Goal: Information Seeking & Learning: Learn about a topic

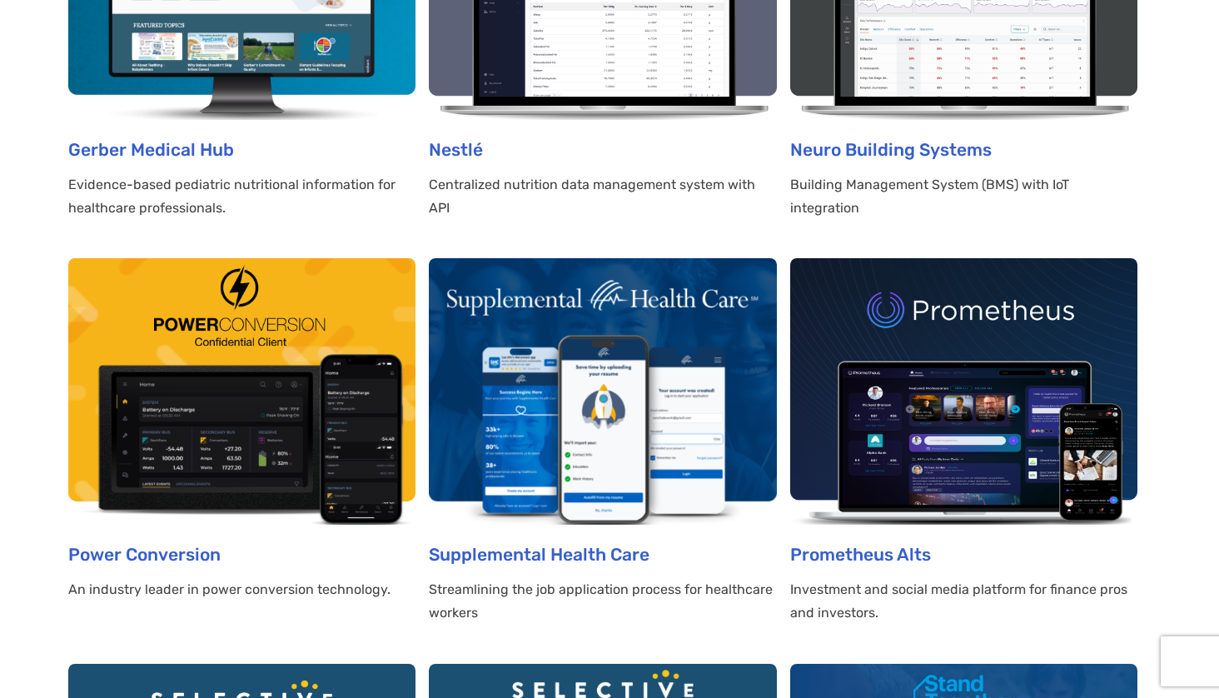
click at [522, 313] on img at bounding box center [602, 391] width 347 height 266
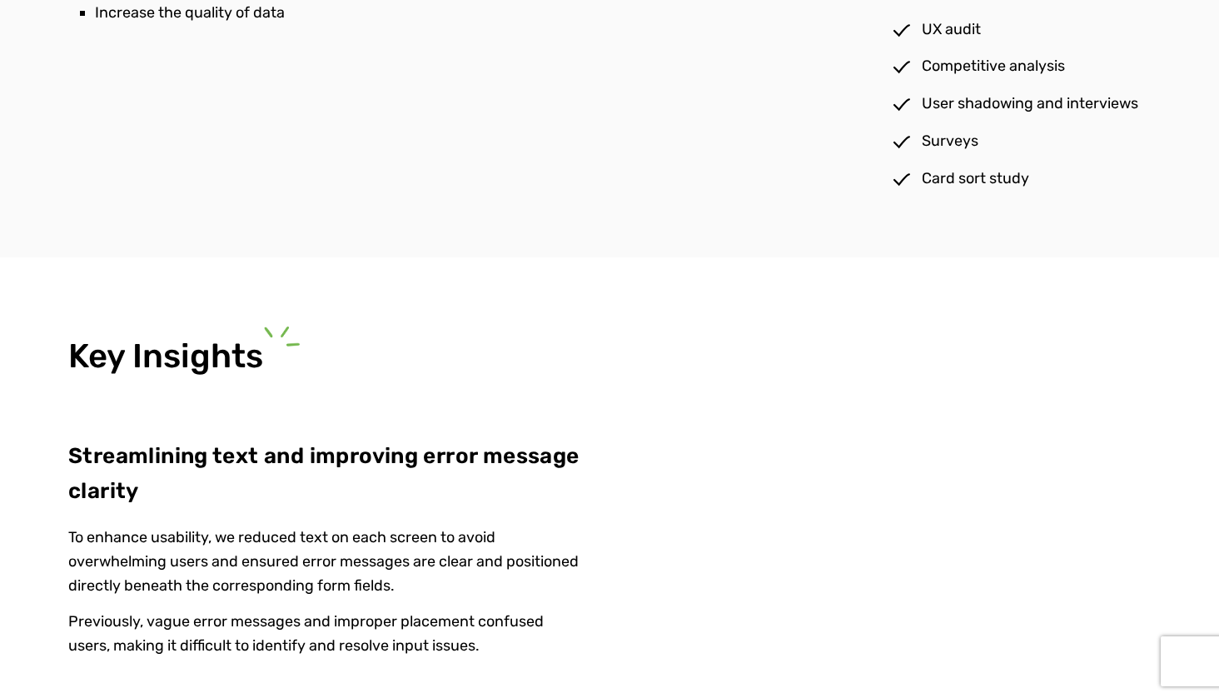
scroll to position [2738, 0]
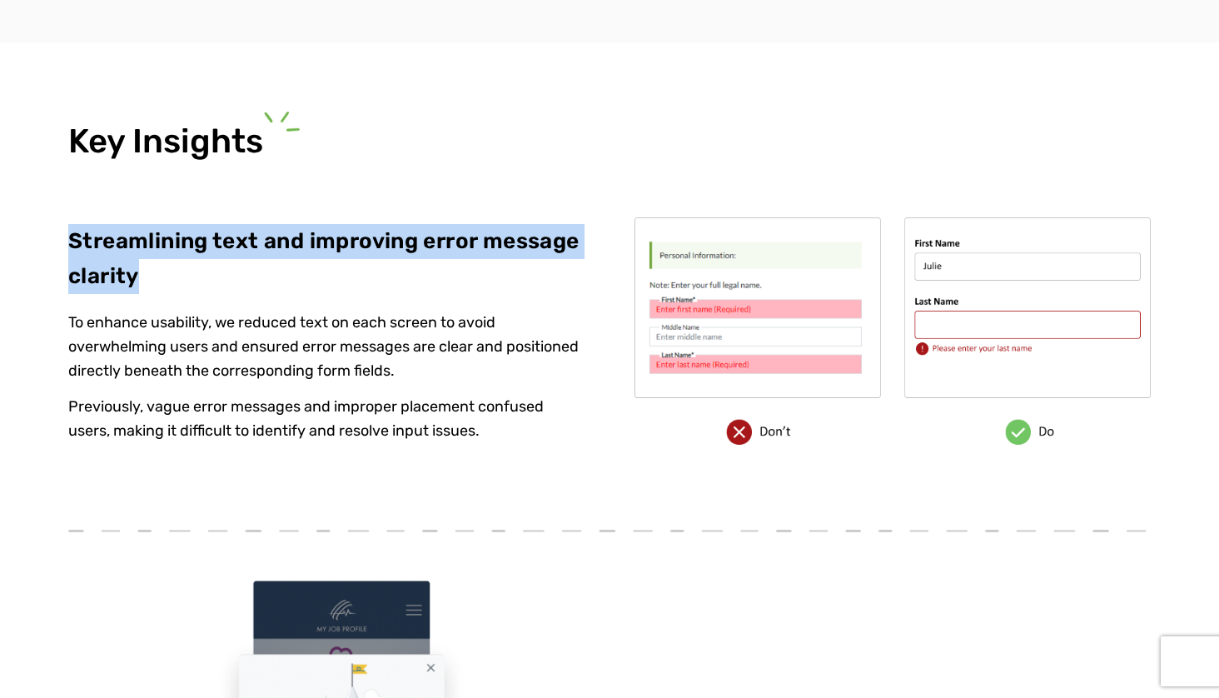
drag, startPoint x: 137, startPoint y: 265, endPoint x: 62, endPoint y: 218, distance: 88.9
copy p "Streamlining text and improving error message clarity"
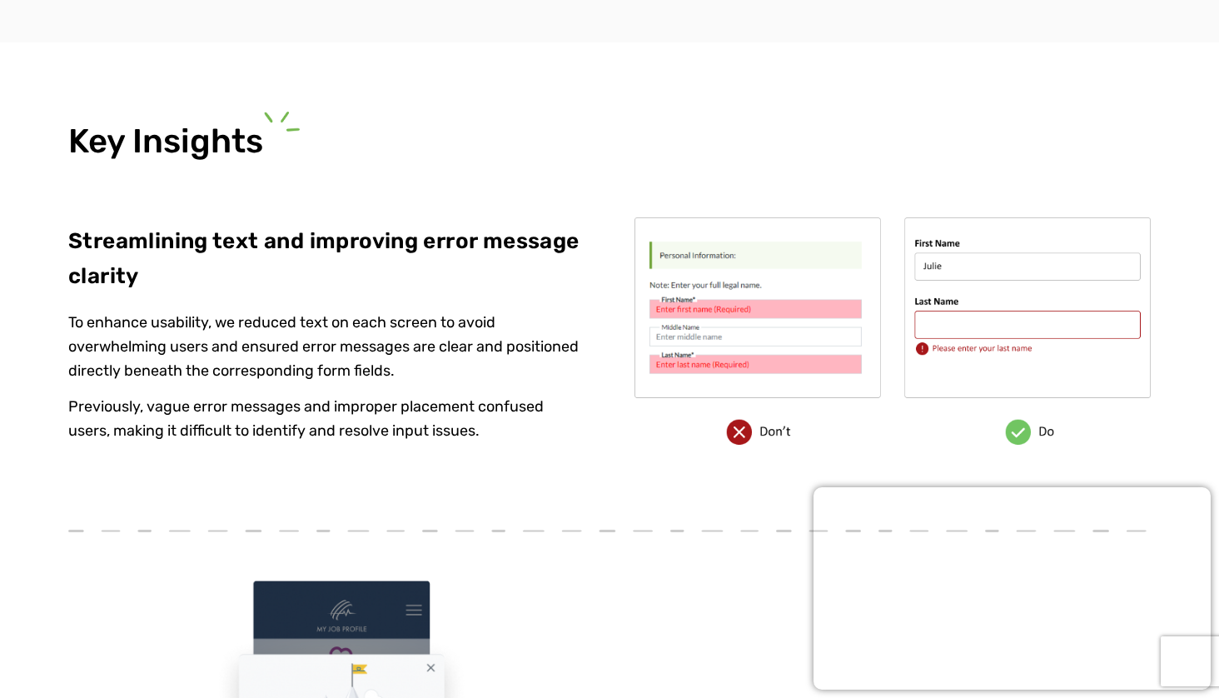
click at [486, 422] on p "Previously, vague error messages and improper placement confused users, making …" at bounding box center [326, 418] width 516 height 48
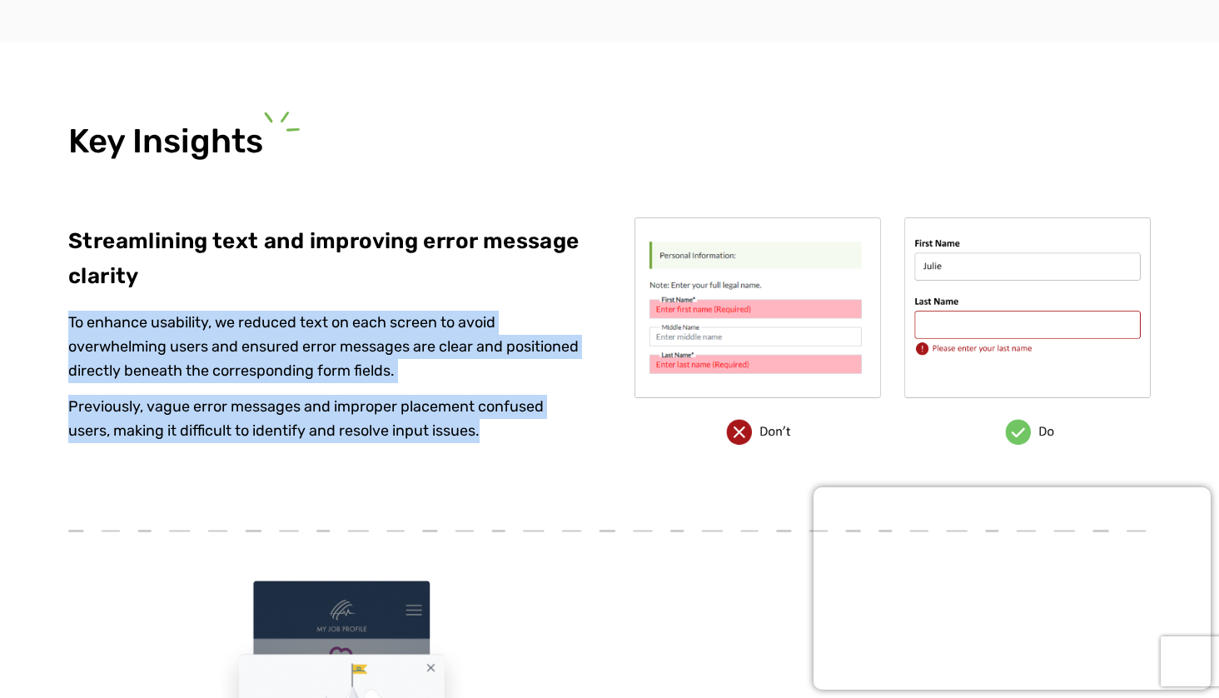
drag, startPoint x: 488, startPoint y: 420, endPoint x: 57, endPoint y: 306, distance: 446.0
copy div "To enhance usability, we reduced text on each screen to avoid overwhelming user…"
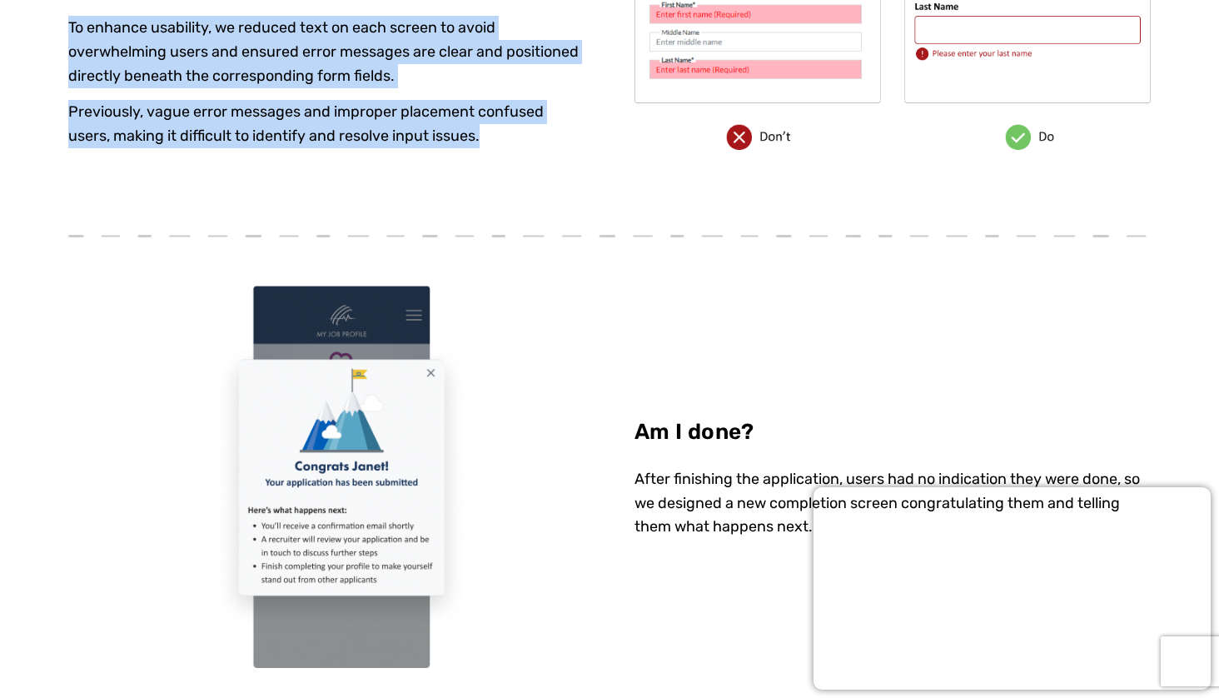
scroll to position [3174, 0]
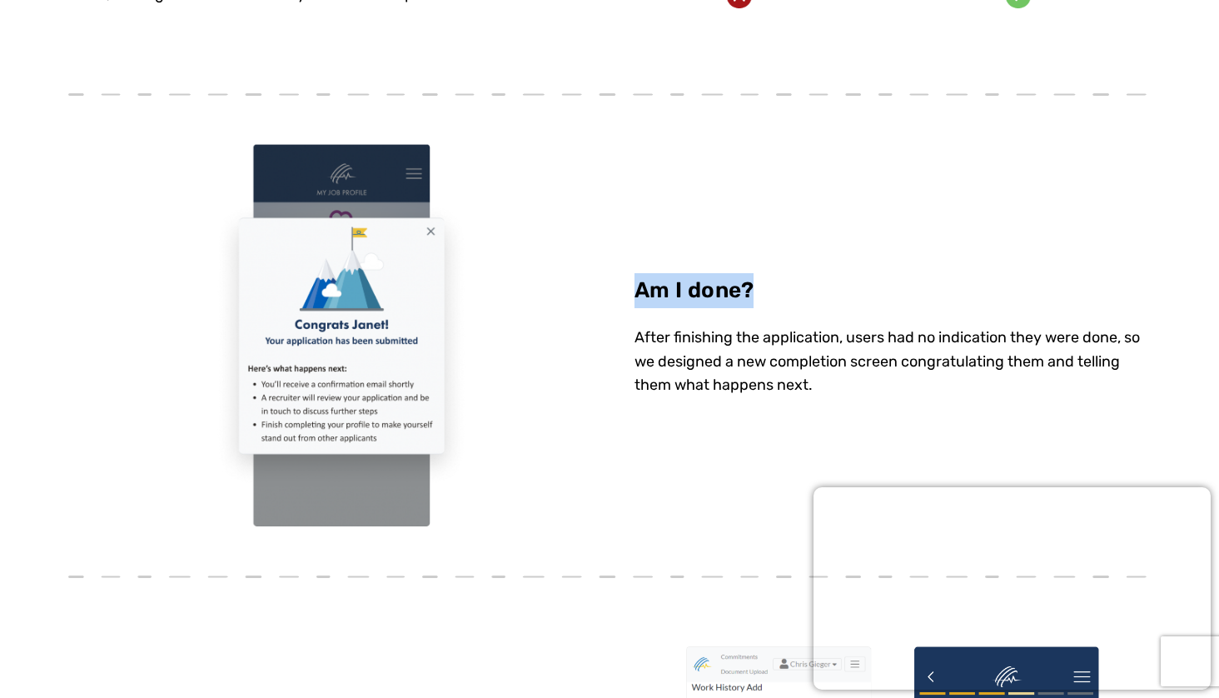
drag, startPoint x: 636, startPoint y: 276, endPoint x: 775, endPoint y: 282, distance: 139.1
click at [775, 282] on div "Am I done? After finishing the application, users had no indication they were d…" at bounding box center [892, 334] width 516 height 149
copy p "Am I done?"
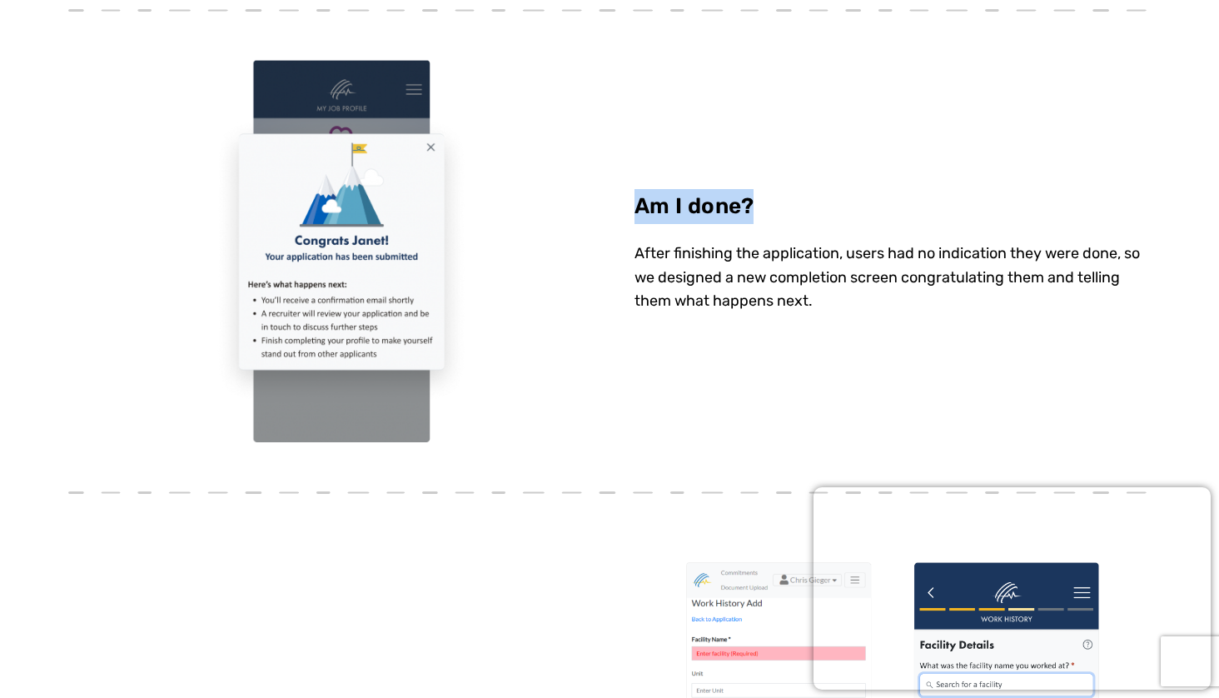
scroll to position [3264, 0]
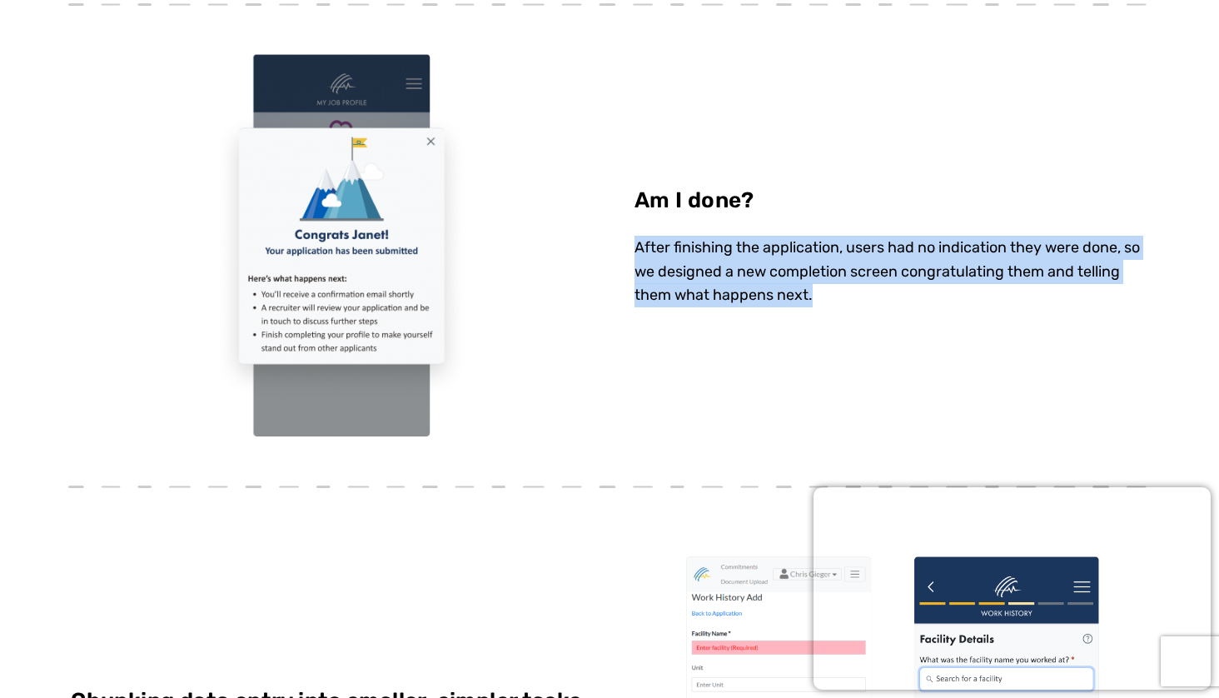
drag, startPoint x: 634, startPoint y: 232, endPoint x: 870, endPoint y: 280, distance: 240.3
click at [870, 280] on p "After finishing the application, users had no indication they were done, so we …" at bounding box center [892, 271] width 516 height 72
copy p "After finishing the application, users had no indication they were done, so we …"
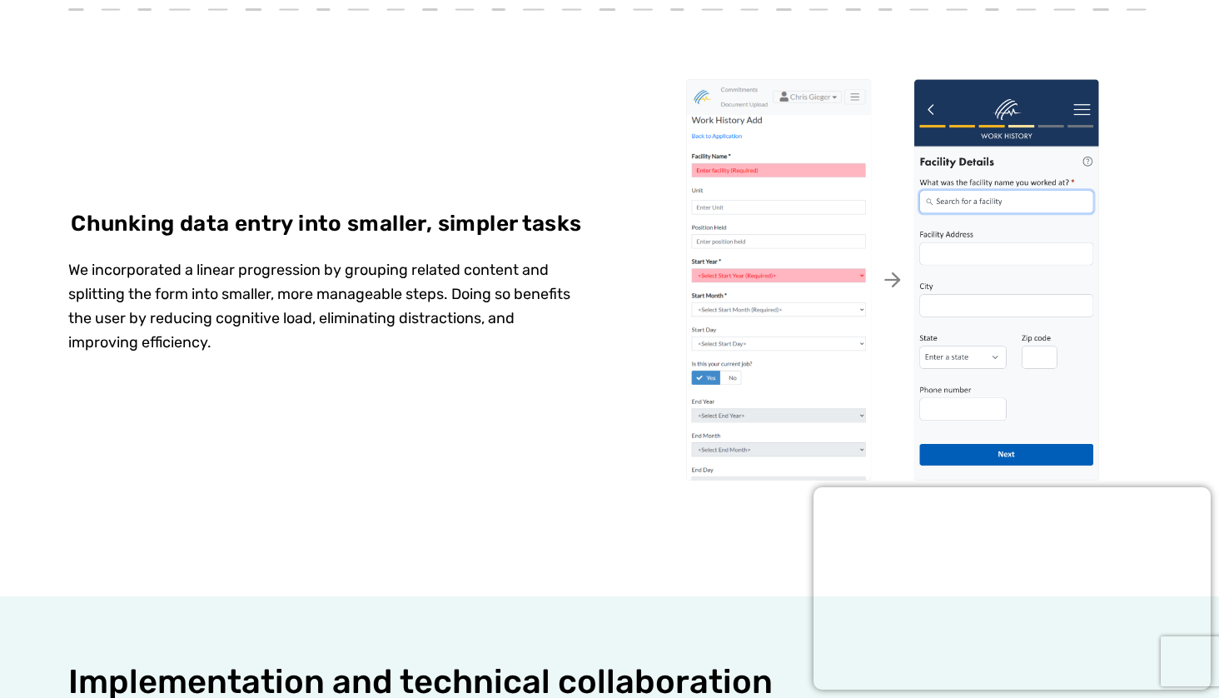
scroll to position [3768, 0]
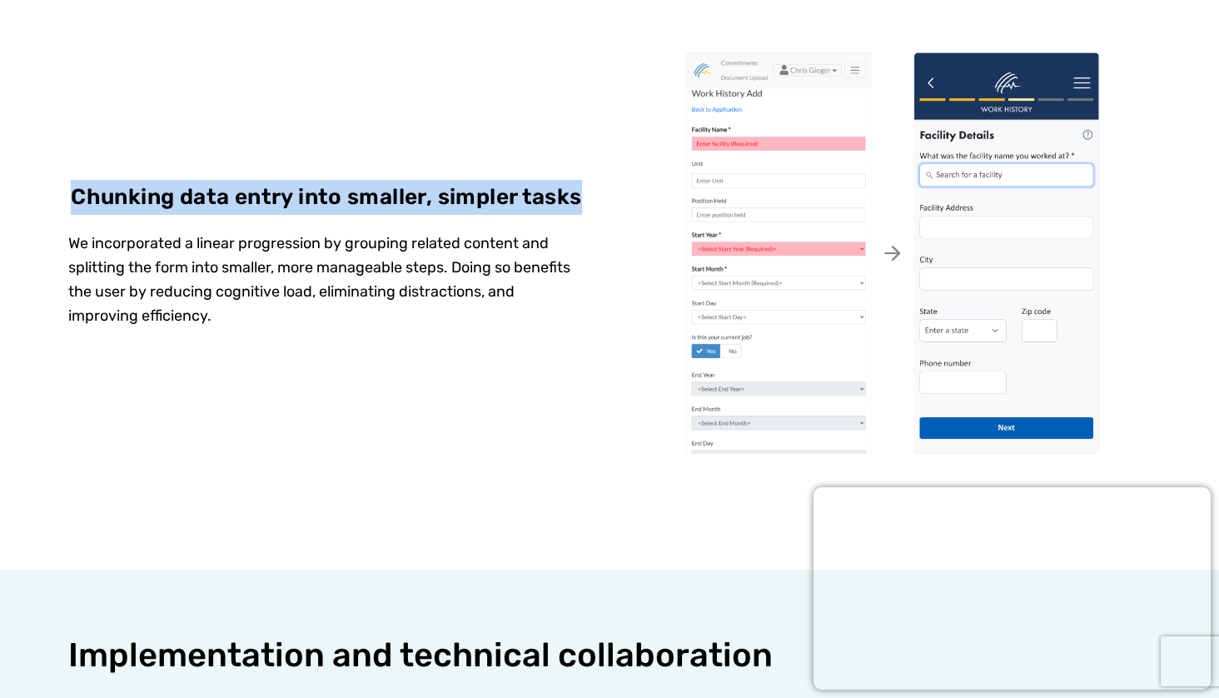
drag, startPoint x: 579, startPoint y: 183, endPoint x: 66, endPoint y: 170, distance: 513.0
copy p "Chunking data entry into smaller, simpler tasks"
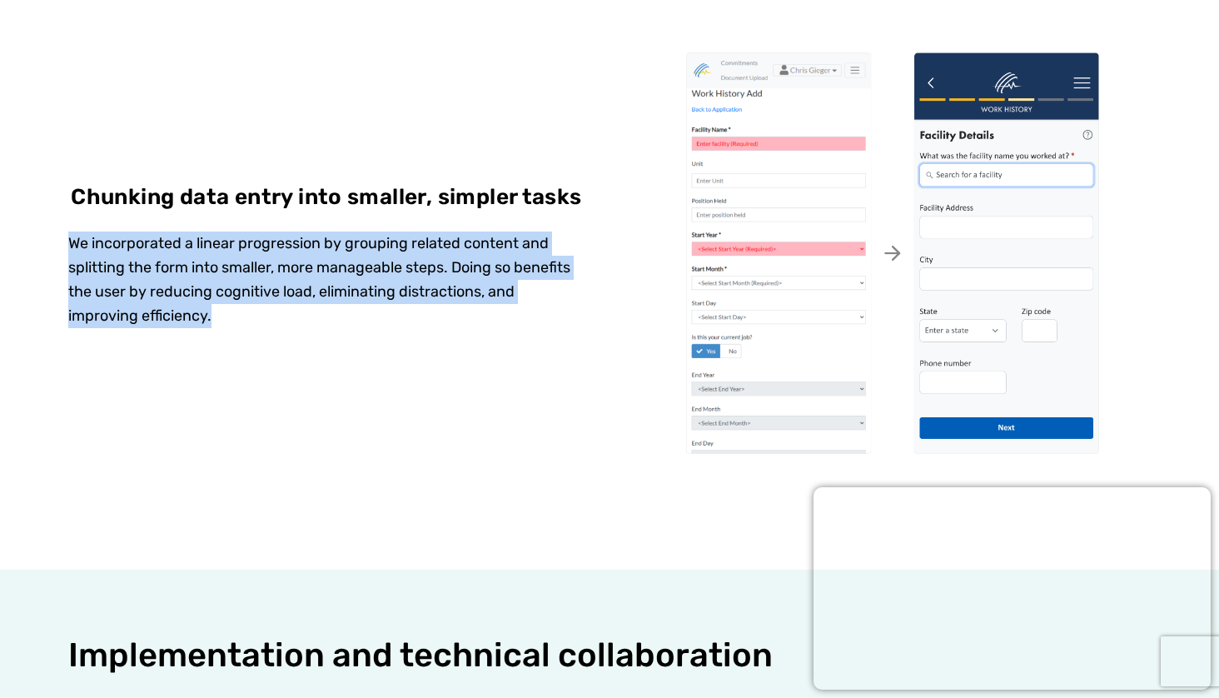
drag, startPoint x: 213, startPoint y: 299, endPoint x: 65, endPoint y: 226, distance: 165.3
copy p "We incorporated a linear progression by grouping related content and splitting …"
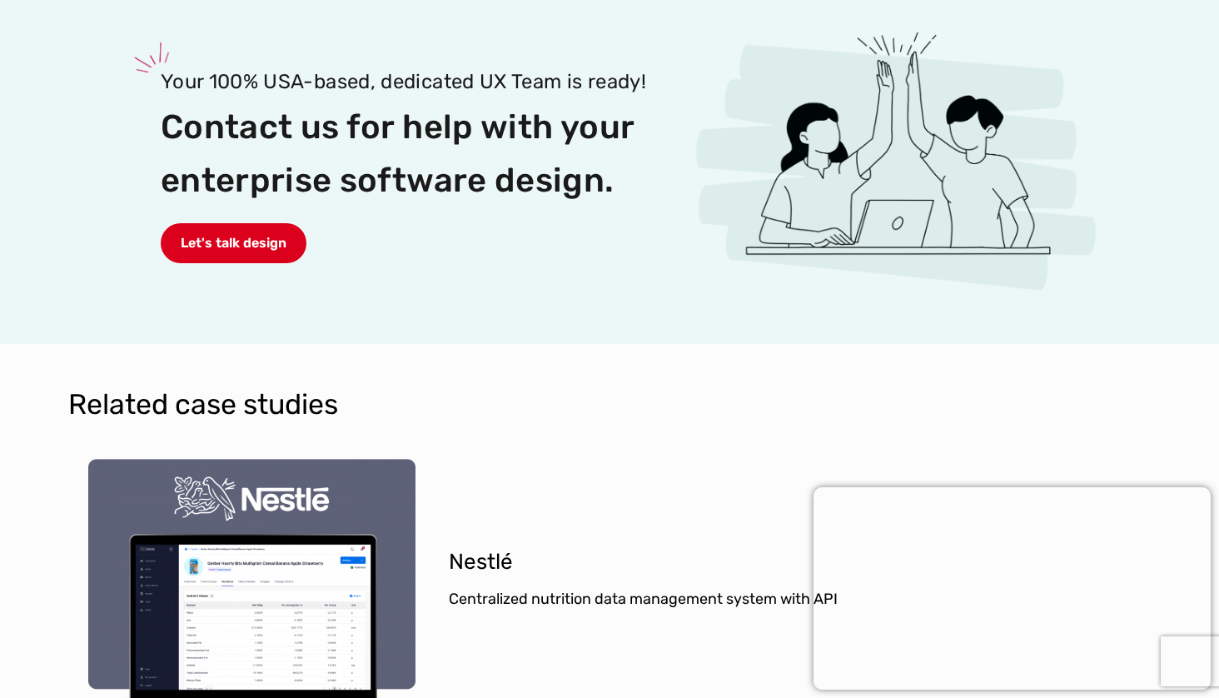
scroll to position [4946, 0]
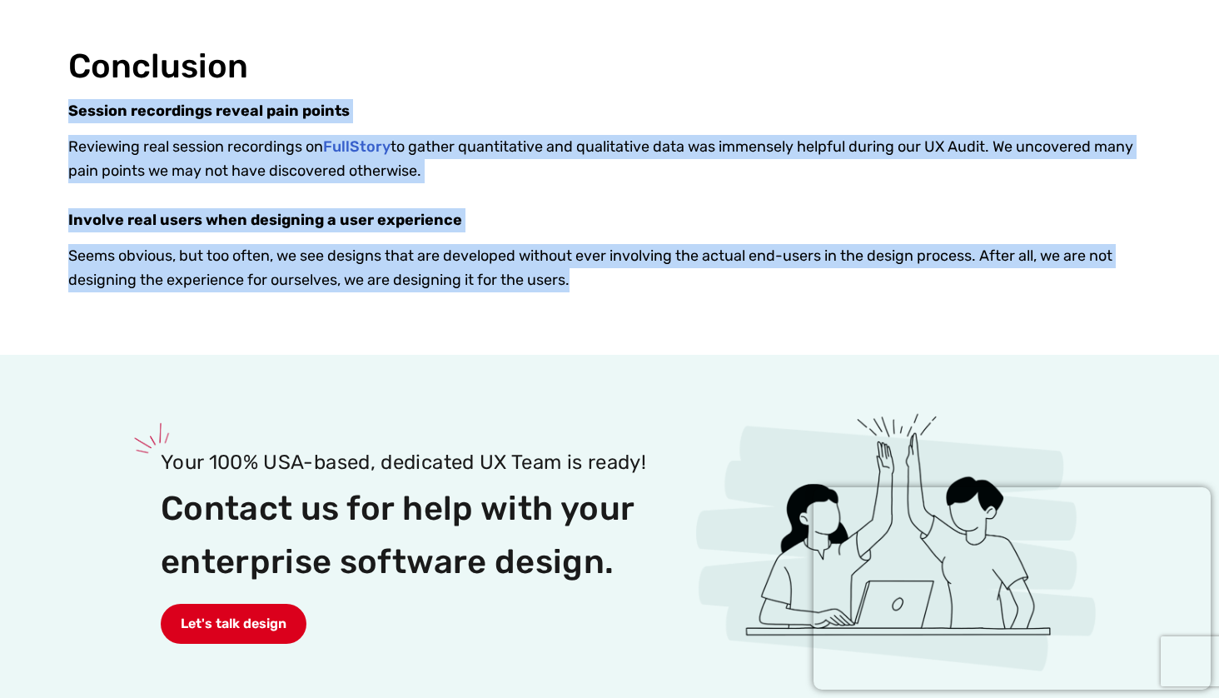
drag, startPoint x: 574, startPoint y: 266, endPoint x: 65, endPoint y: 88, distance: 539.4
click at [65, 88] on div "Conclusion Session recordings reveal pain points Reviewing real session recordi…" at bounding box center [609, 176] width 1219 height 356
copy div "Session recordings reveal pain points Reviewing real session recordings on Full…"
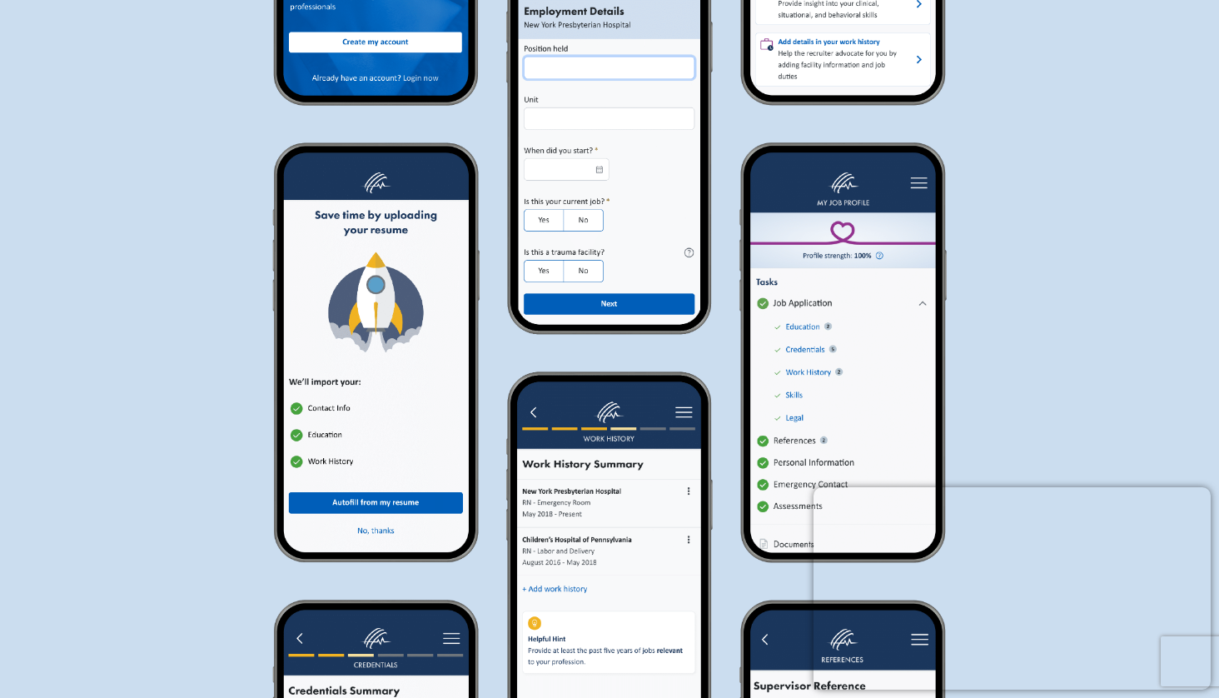
scroll to position [1478, 0]
